Goal: Complete application form: Complete application form

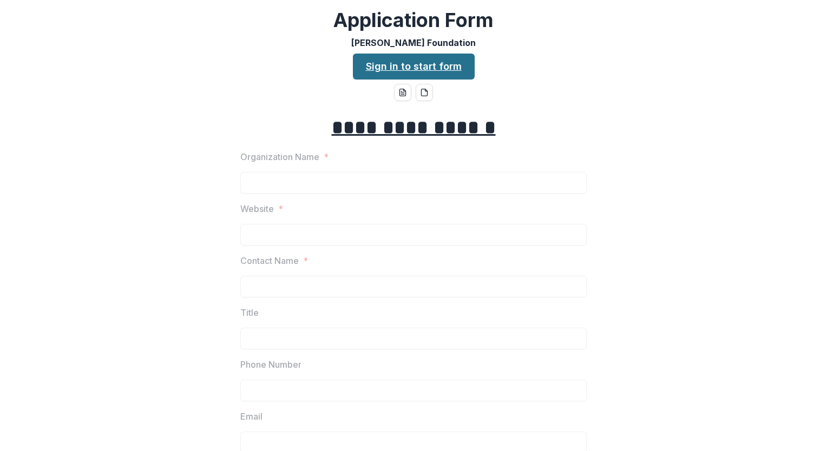
click at [396, 68] on link "Sign in to start form" at bounding box center [414, 67] width 122 height 26
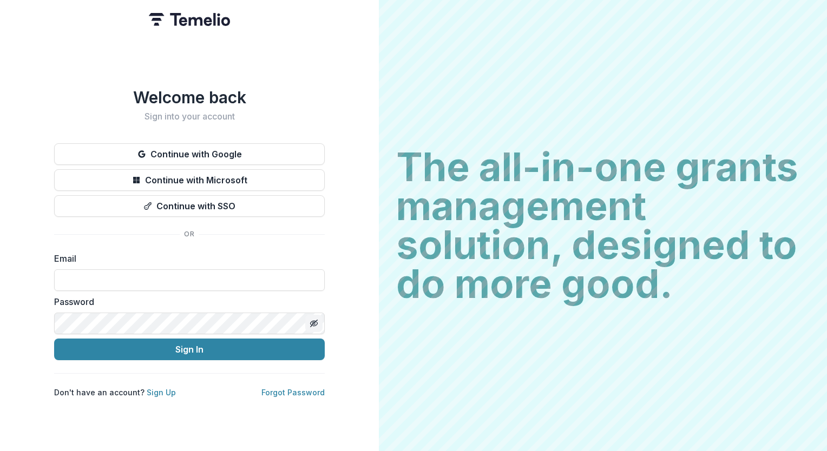
type input "**********"
click at [316, 323] on icon "Toggle password visibility" at bounding box center [315, 325] width 4 height 4
click at [316, 322] on icon "Toggle password visibility" at bounding box center [314, 323] width 7 height 5
